Goal: Task Accomplishment & Management: Use online tool/utility

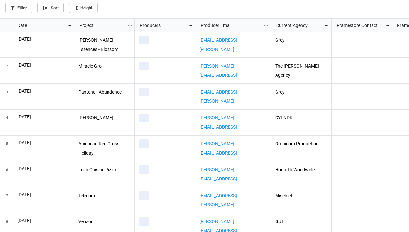
scroll to position [210, 405]
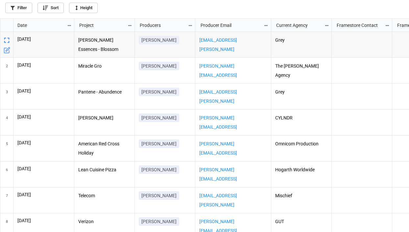
click at [68, 24] on icon "grid" at bounding box center [69, 25] width 5 height 5
click at [87, 36] on icon at bounding box center [86, 36] width 4 height 4
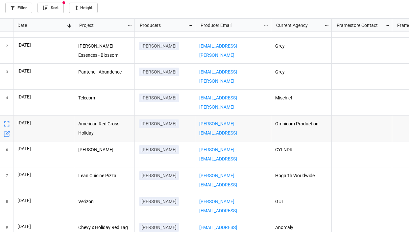
scroll to position [25, 0]
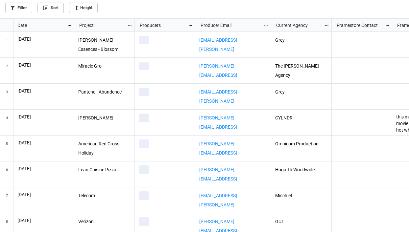
scroll to position [210, 405]
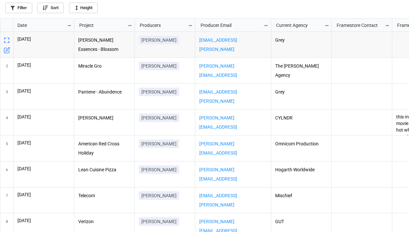
click at [71, 26] on icon "grid" at bounding box center [69, 25] width 5 height 5
click at [83, 36] on li "Sort" at bounding box center [80, 36] width 27 height 11
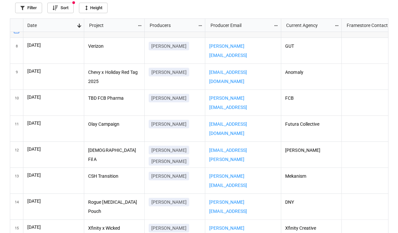
scroll to position [0, 0]
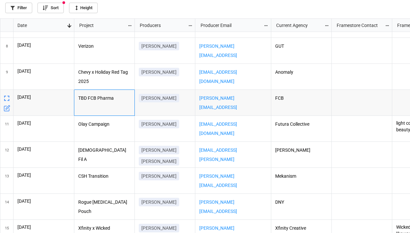
click at [123, 103] on div "TBD FCB Pharma" at bounding box center [104, 103] width 60 height 26
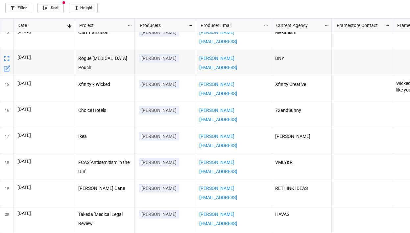
scroll to position [0, 47]
click at [279, 59] on p "DNY" at bounding box center [301, 58] width 53 height 9
